Goal: Transaction & Acquisition: Purchase product/service

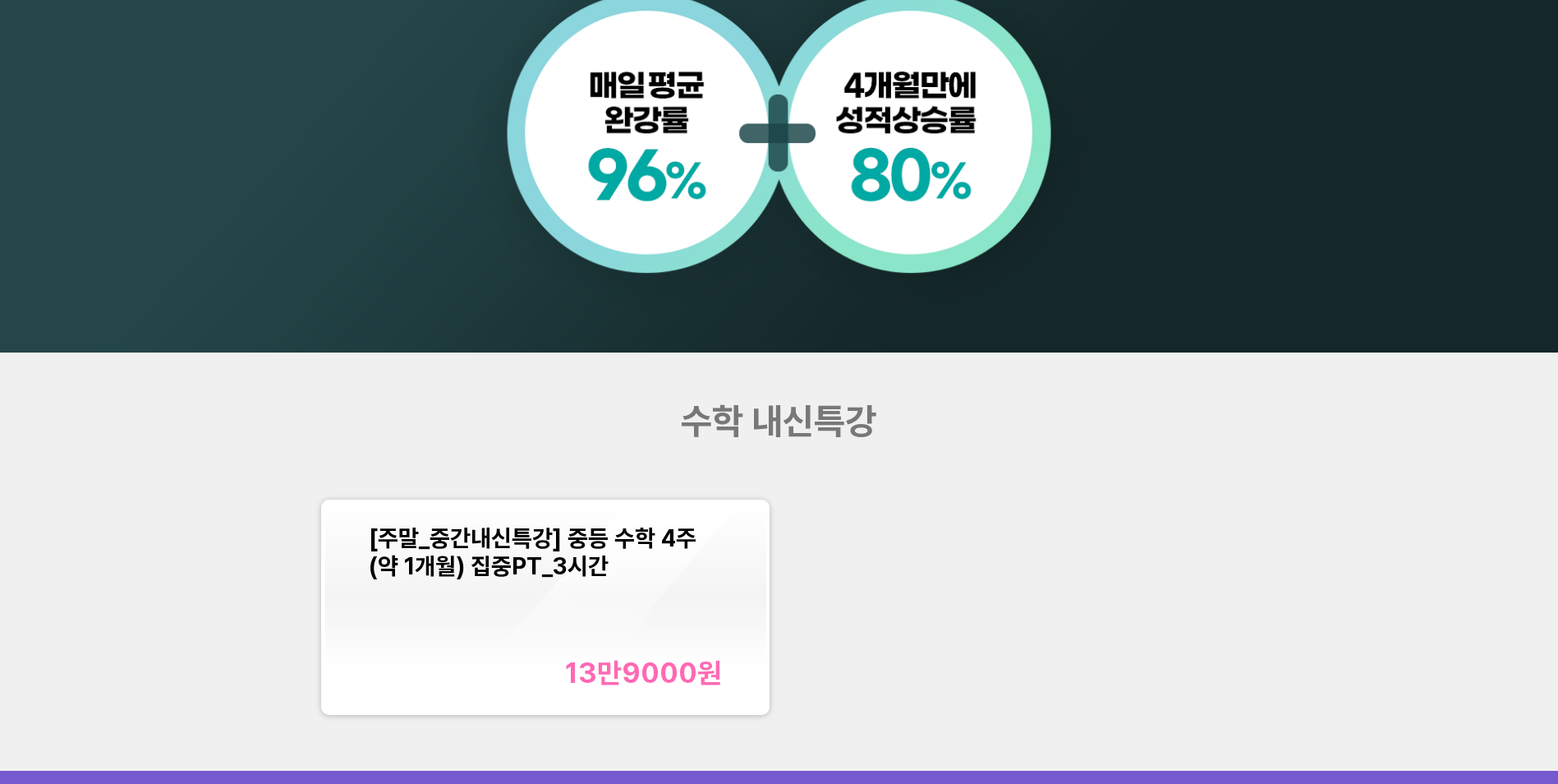
scroll to position [1807, 0]
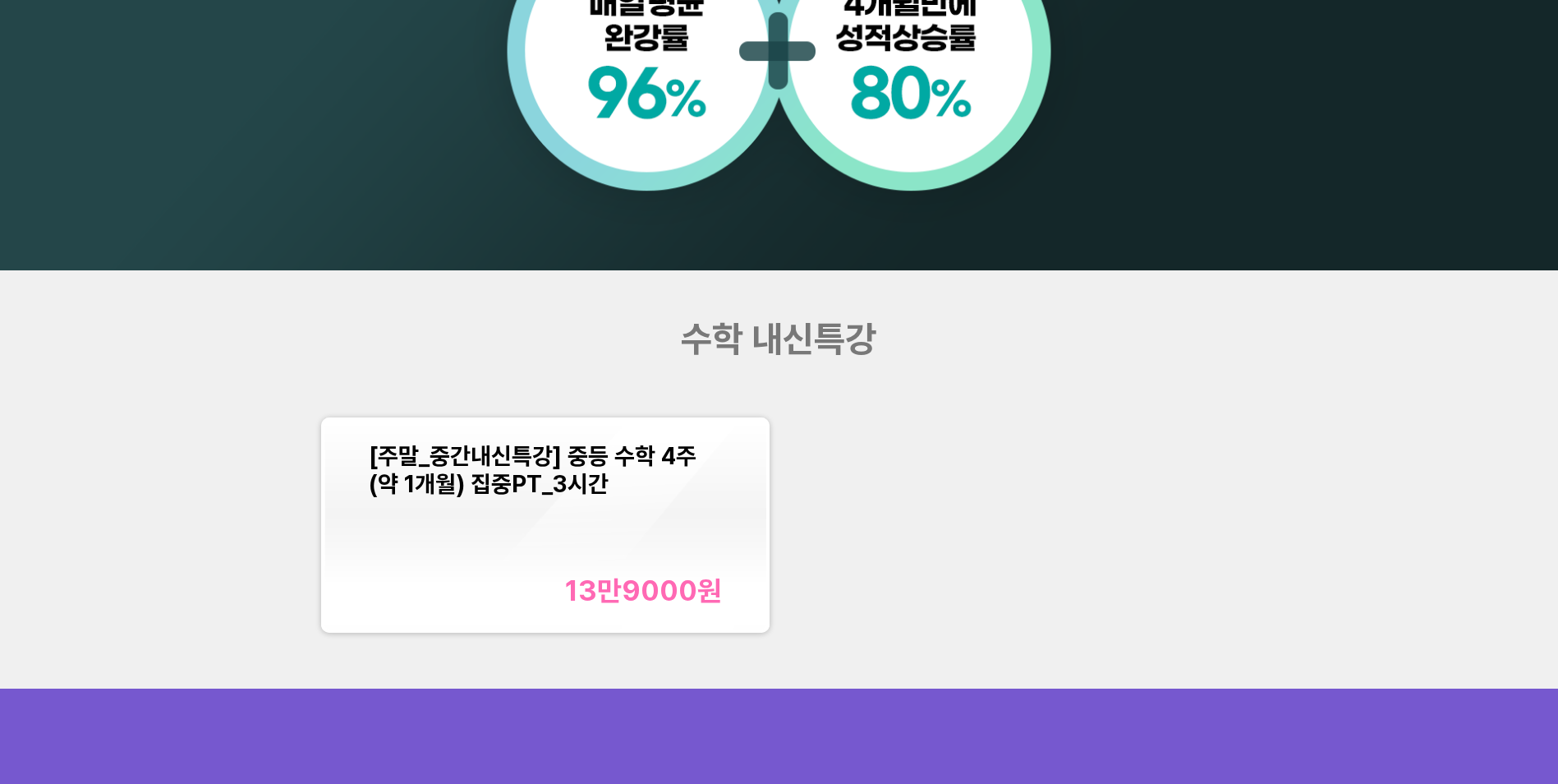
click at [623, 596] on div "13만9000 원" at bounding box center [643, 591] width 157 height 34
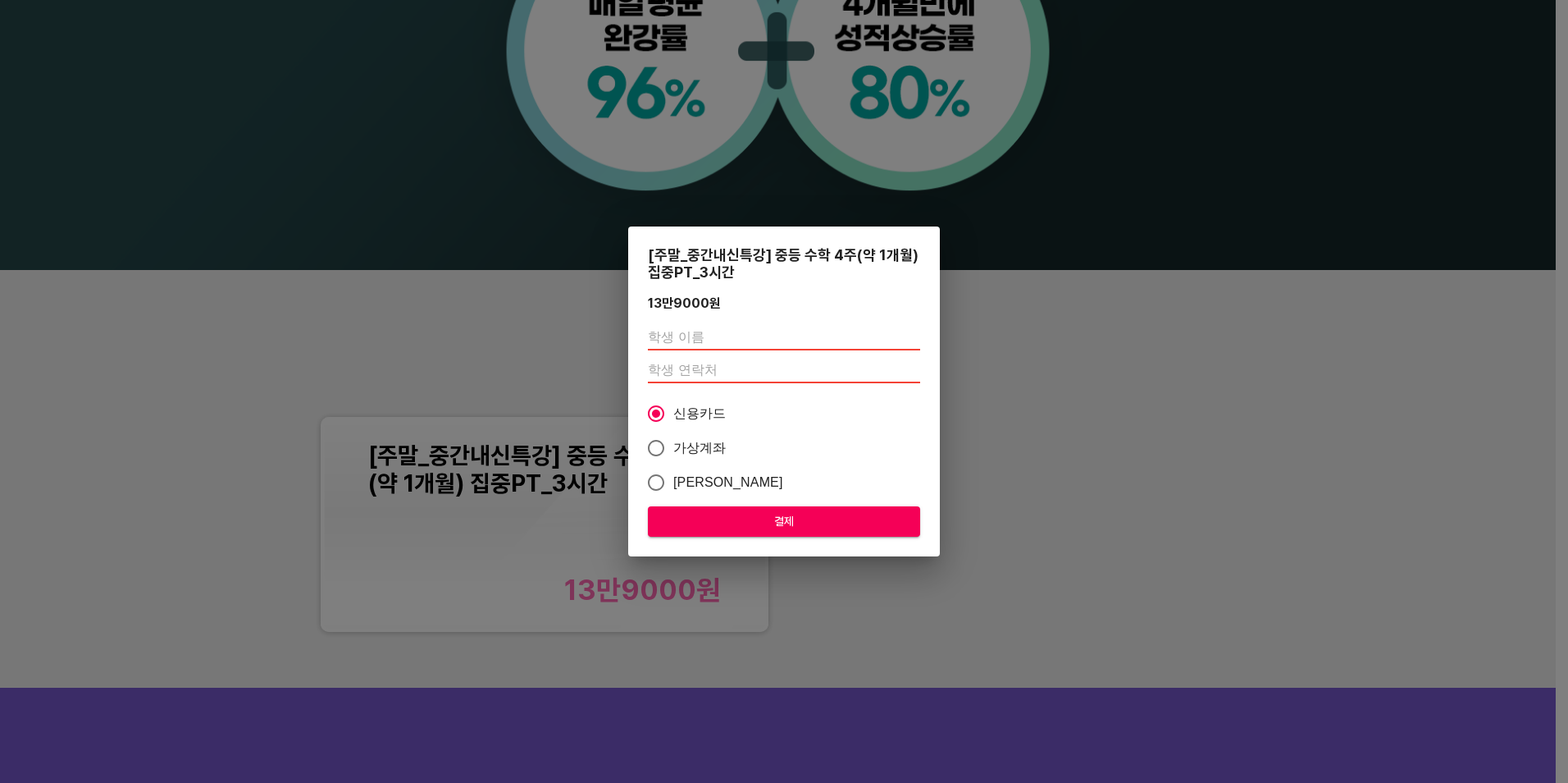
click at [722, 348] on input "text" at bounding box center [784, 336] width 272 height 26
type input "[PERSON_NAME]"
type input "01059545696"
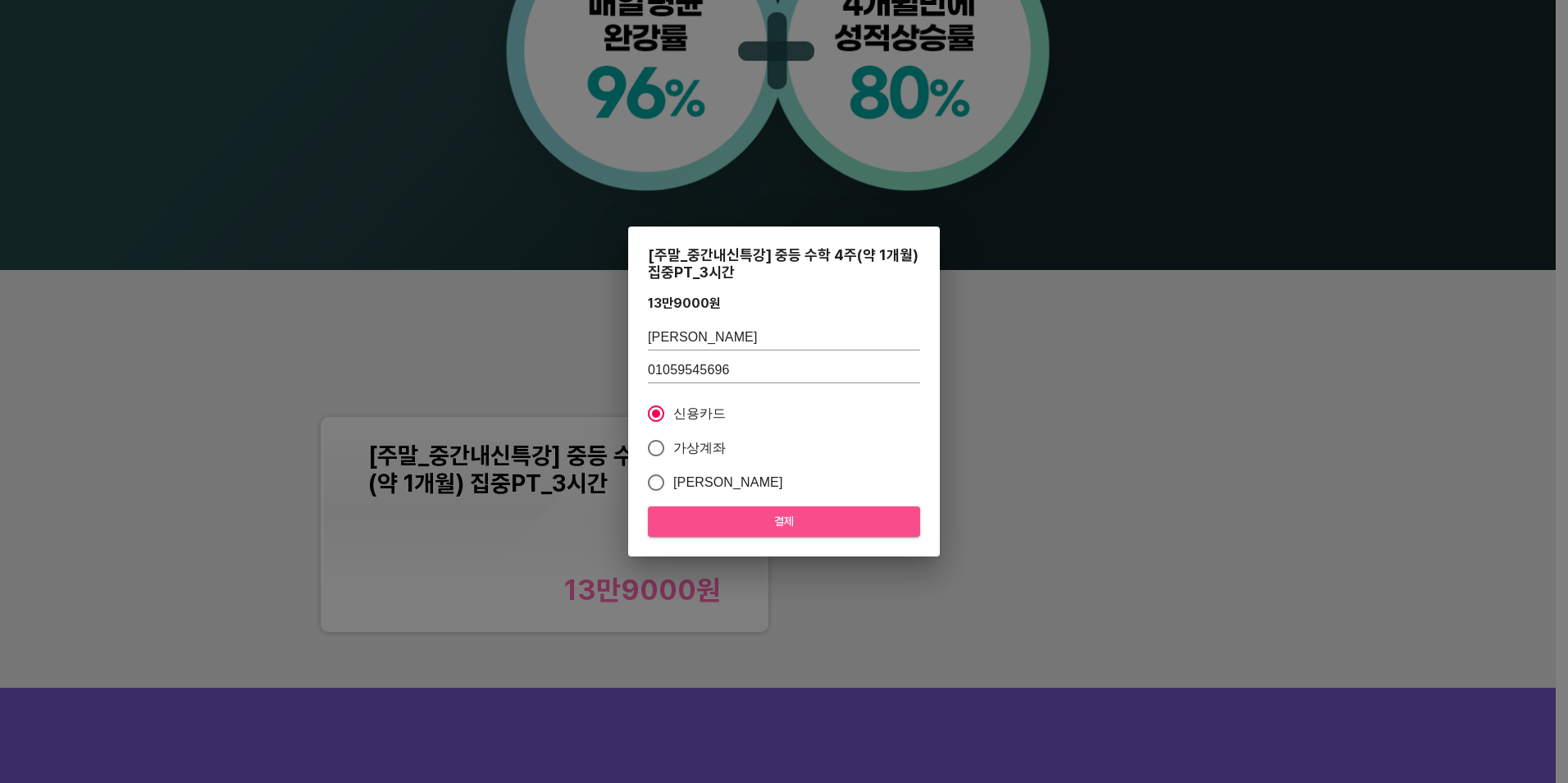
click at [741, 515] on span "결제" at bounding box center [784, 521] width 246 height 20
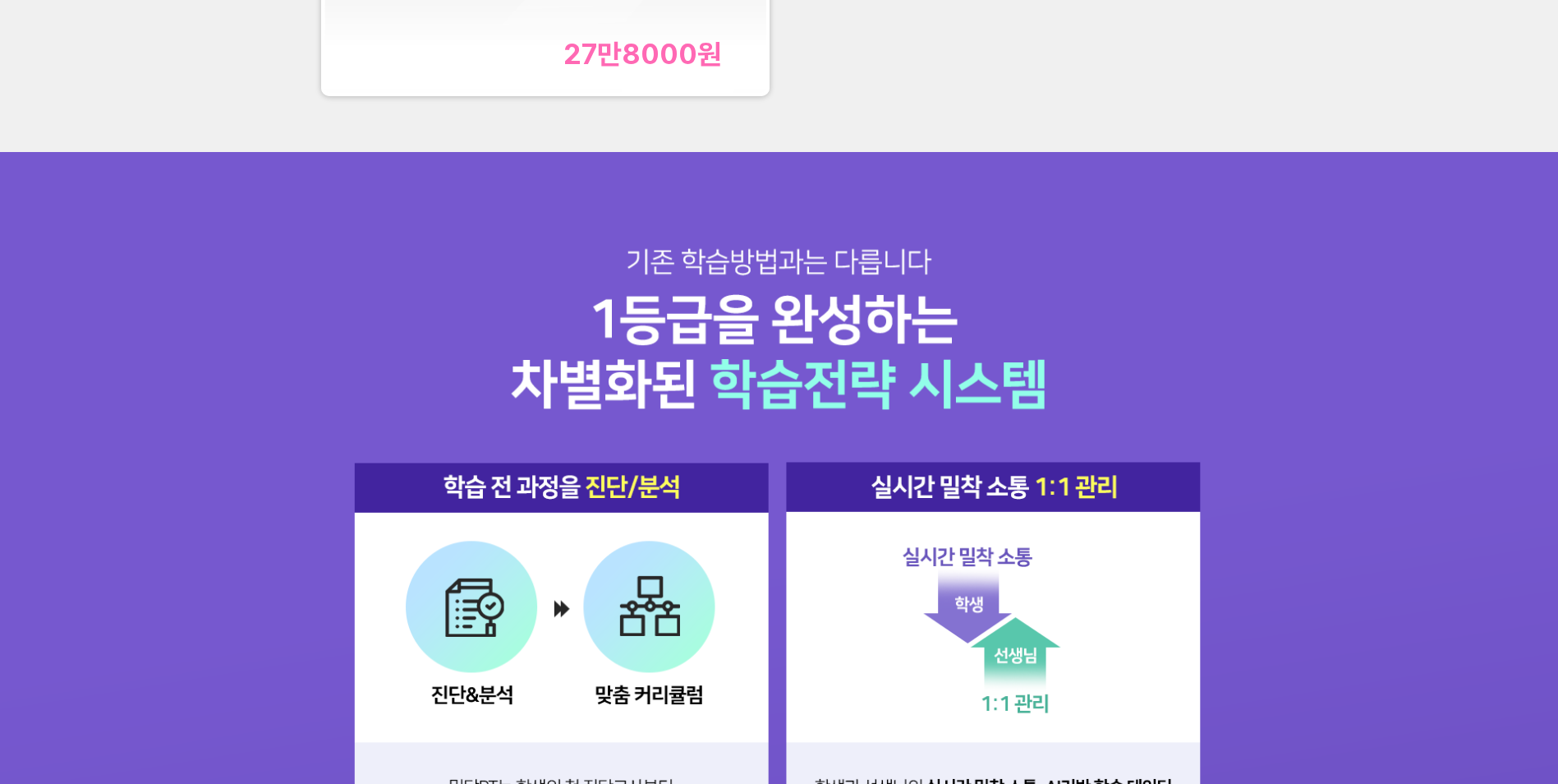
scroll to position [2218, 0]
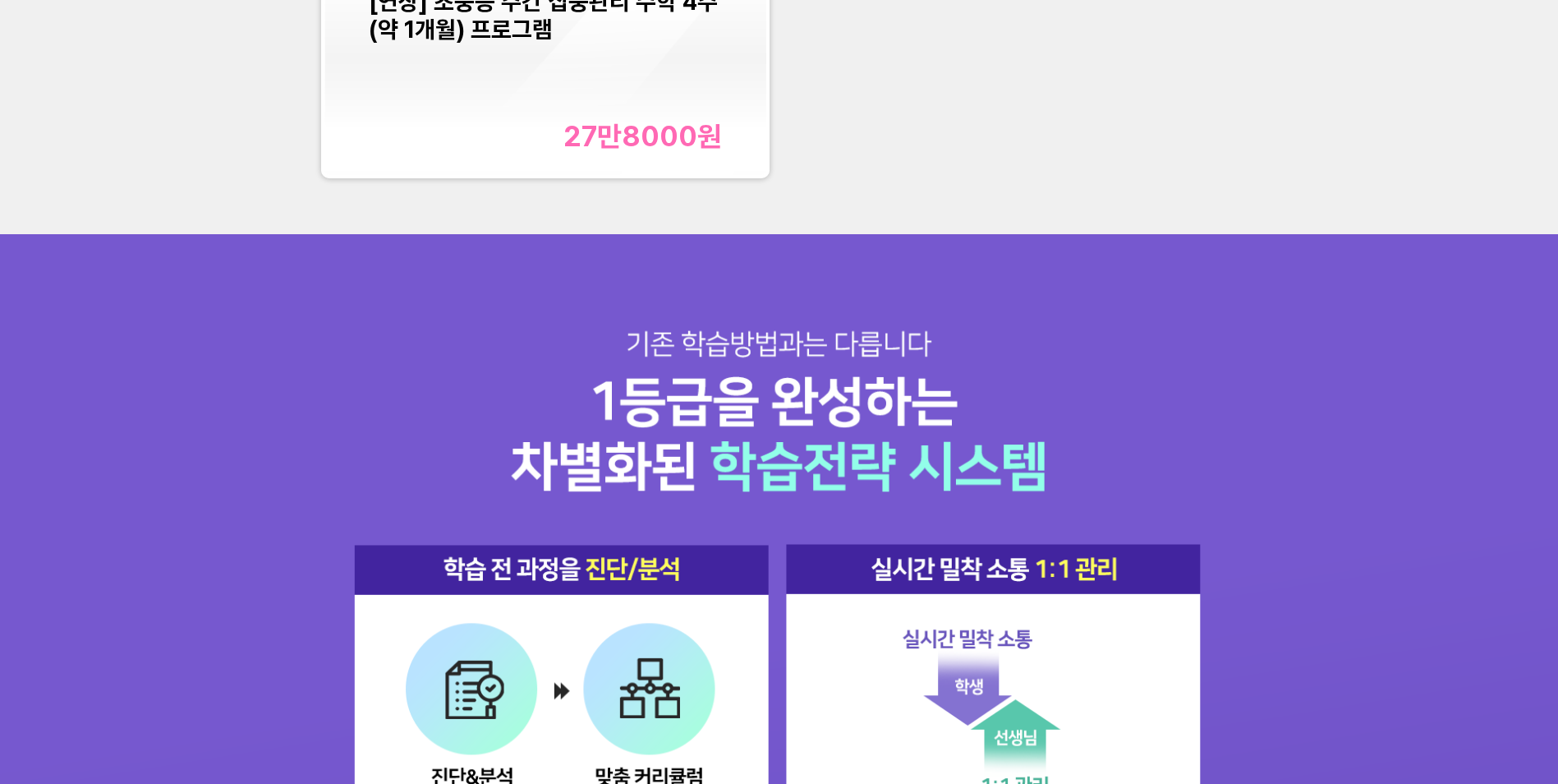
click at [610, 130] on div "27만8000 원" at bounding box center [642, 136] width 159 height 34
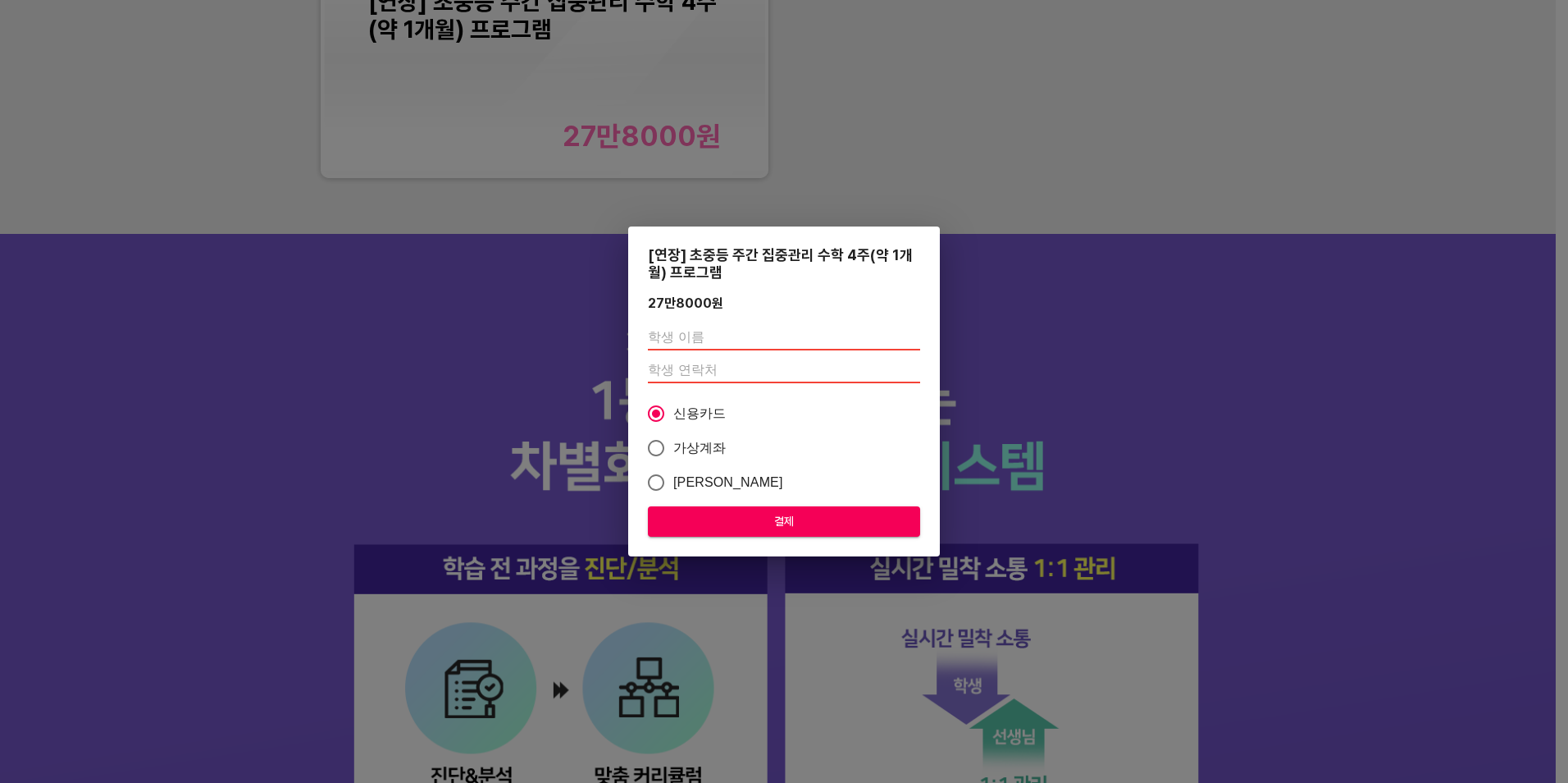
click at [753, 329] on input "text" at bounding box center [784, 336] width 272 height 26
type input "[PERSON_NAME]"
type input "01059545696"
click at [720, 518] on span "결제" at bounding box center [784, 521] width 246 height 20
